Goal: Check status: Check status

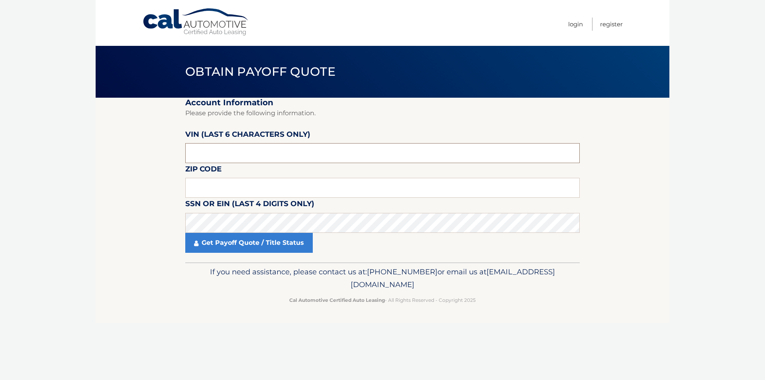
click at [226, 151] on input "text" at bounding box center [382, 153] width 394 height 20
type input "005471"
click at [276, 187] on input "text" at bounding box center [382, 188] width 394 height 20
type input "08812"
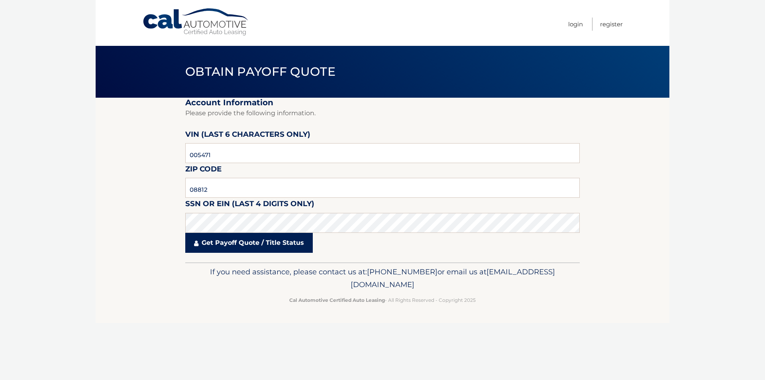
click at [241, 243] on link "Get Payoff Quote / Title Status" at bounding box center [248, 243] width 127 height 20
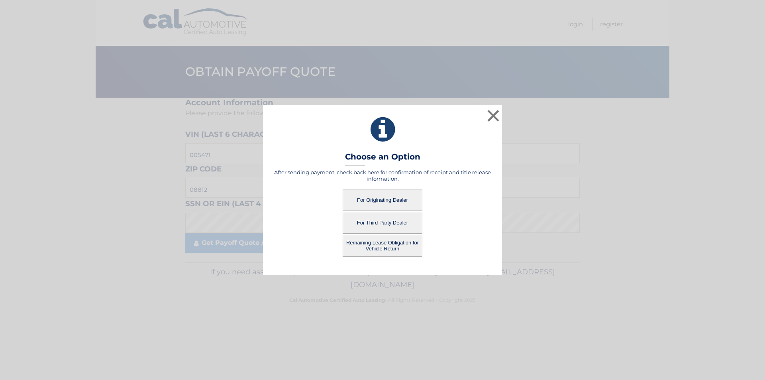
click at [392, 198] on button "For Originating Dealer" at bounding box center [383, 200] width 80 height 22
click at [364, 198] on button "For Originating Dealer" at bounding box center [383, 200] width 80 height 22
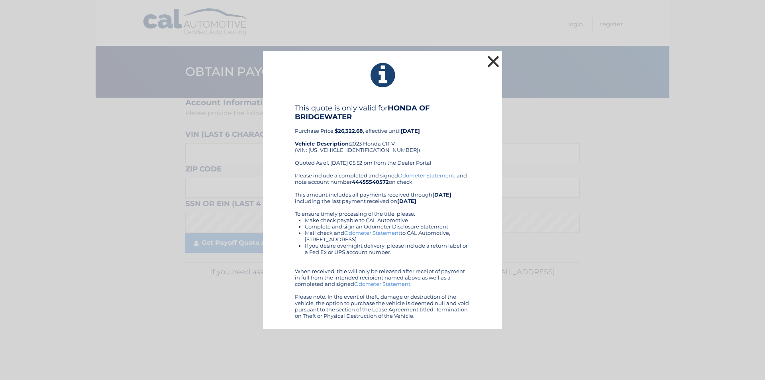
click at [493, 56] on button "×" at bounding box center [493, 61] width 16 height 16
